Goal: Task Accomplishment & Management: Use online tool/utility

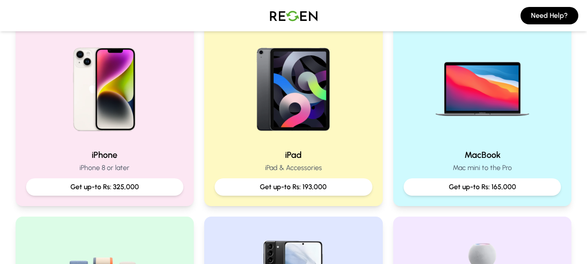
scroll to position [198, 0]
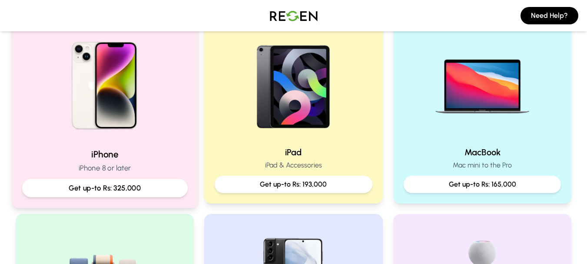
click at [145, 151] on h2 "iPhone" at bounding box center [104, 154] width 165 height 13
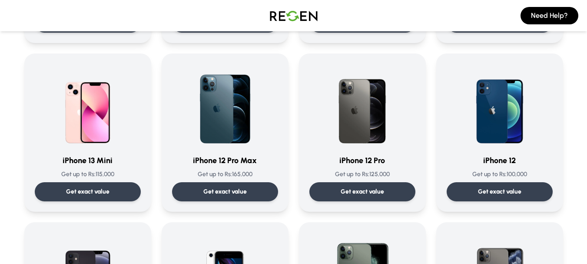
scroll to position [554, 0]
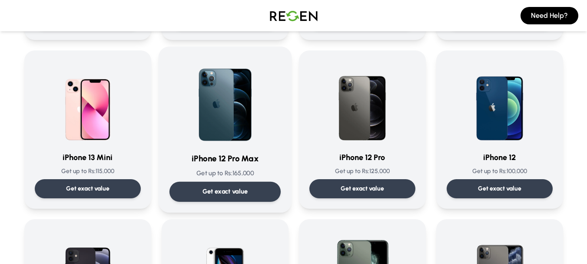
click at [226, 131] on img at bounding box center [225, 101] width 88 height 88
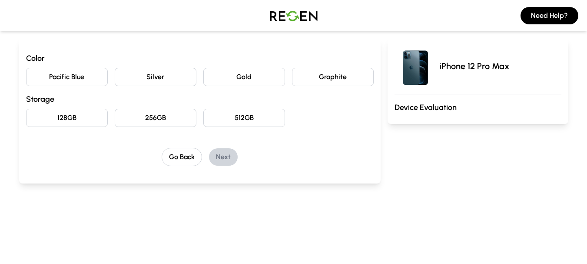
scroll to position [92, 0]
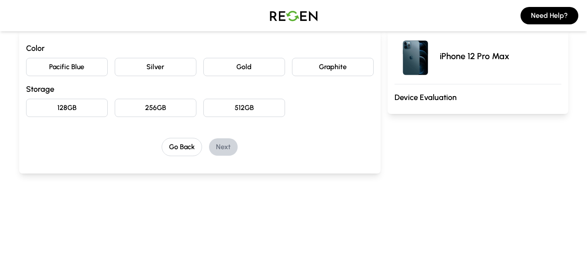
click at [227, 64] on button "Gold" at bounding box center [244, 67] width 82 height 18
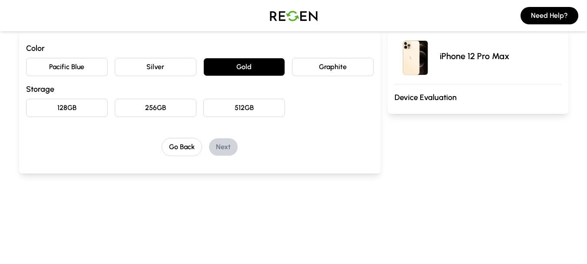
click at [146, 115] on button "256GB" at bounding box center [156, 108] width 82 height 18
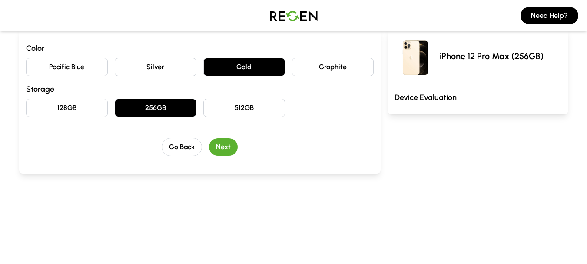
click at [226, 147] on button "Next" at bounding box center [223, 146] width 29 height 17
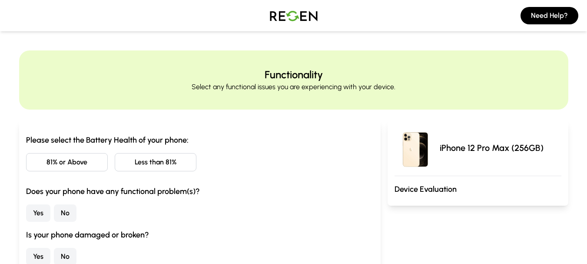
click at [44, 165] on button "81% or Above" at bounding box center [67, 162] width 82 height 18
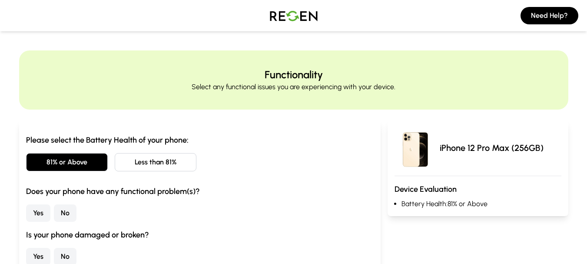
click at [61, 217] on button "No" at bounding box center [65, 212] width 23 height 17
click at [66, 258] on button "No" at bounding box center [65, 255] width 23 height 17
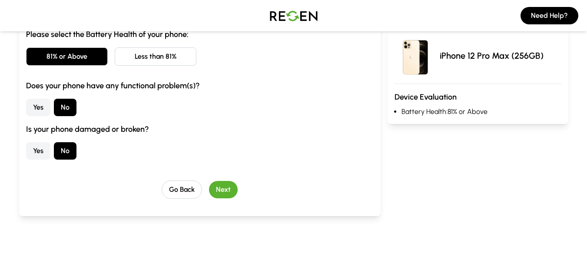
scroll to position [182, 0]
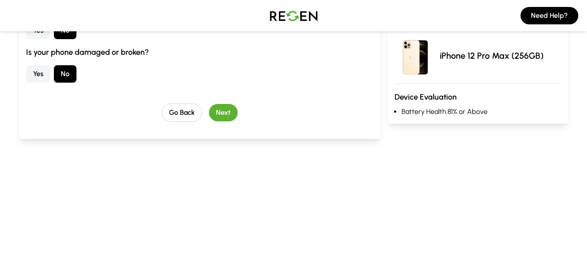
click at [234, 110] on button "Next" at bounding box center [223, 112] width 29 height 17
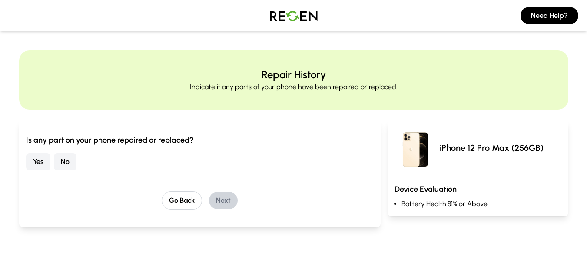
click at [65, 165] on button "No" at bounding box center [65, 161] width 23 height 17
click at [229, 200] on button "Next" at bounding box center [223, 199] width 29 height 17
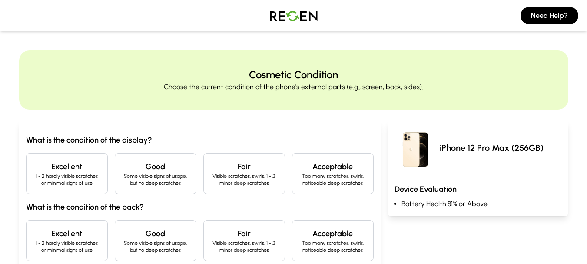
click at [40, 158] on div "Excellent 1 - 2 hardly visible scratches or minimal signs of use" at bounding box center [67, 173] width 82 height 41
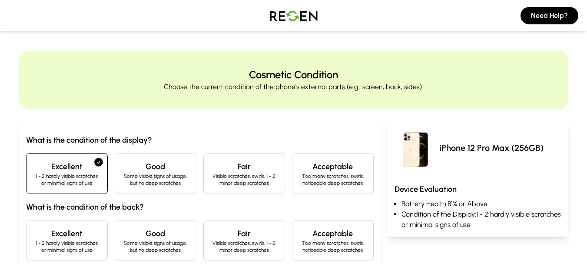
click at [58, 255] on div "Excellent 1 - 2 hardly visible scratches or minimal signs of use" at bounding box center [67, 240] width 82 height 41
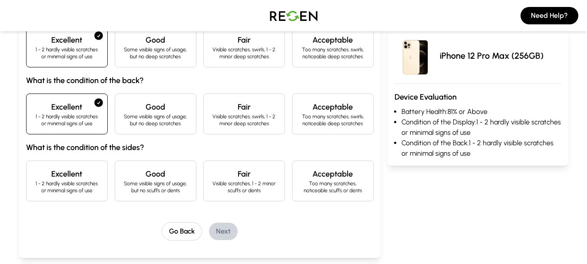
scroll to position [135, 0]
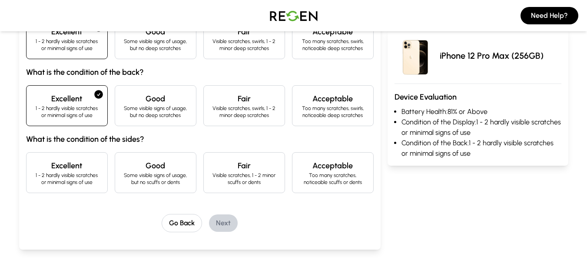
click at [87, 184] on p "1 - 2 hardly visible scratches or minimal signs of use" at bounding box center [66, 179] width 67 height 14
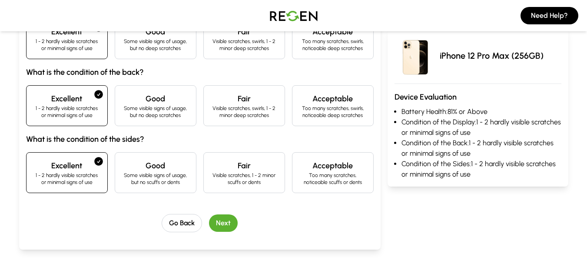
click at [235, 222] on button "Next" at bounding box center [223, 222] width 29 height 17
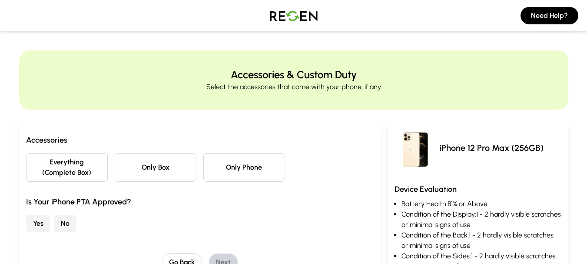
click at [64, 169] on button "Everything (Complete Box)" at bounding box center [67, 167] width 82 height 29
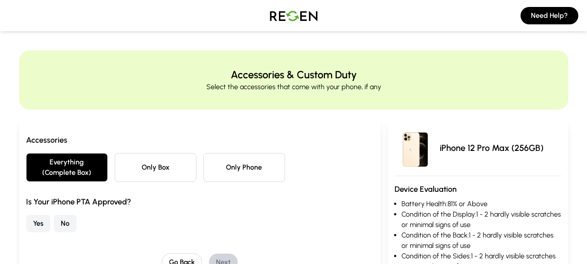
click at [45, 219] on button "Yes" at bounding box center [38, 222] width 24 height 17
click at [230, 259] on button "Next" at bounding box center [223, 261] width 29 height 17
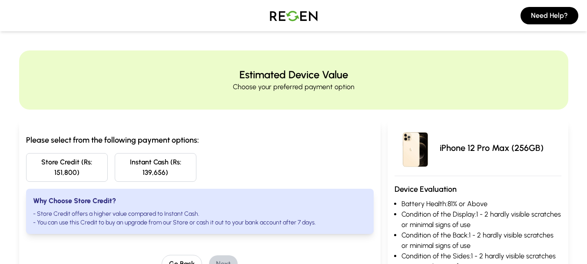
click at [82, 163] on button "Store Credit (Rs: 151,800)" at bounding box center [67, 167] width 82 height 29
